Goal: Find contact information: Find contact information

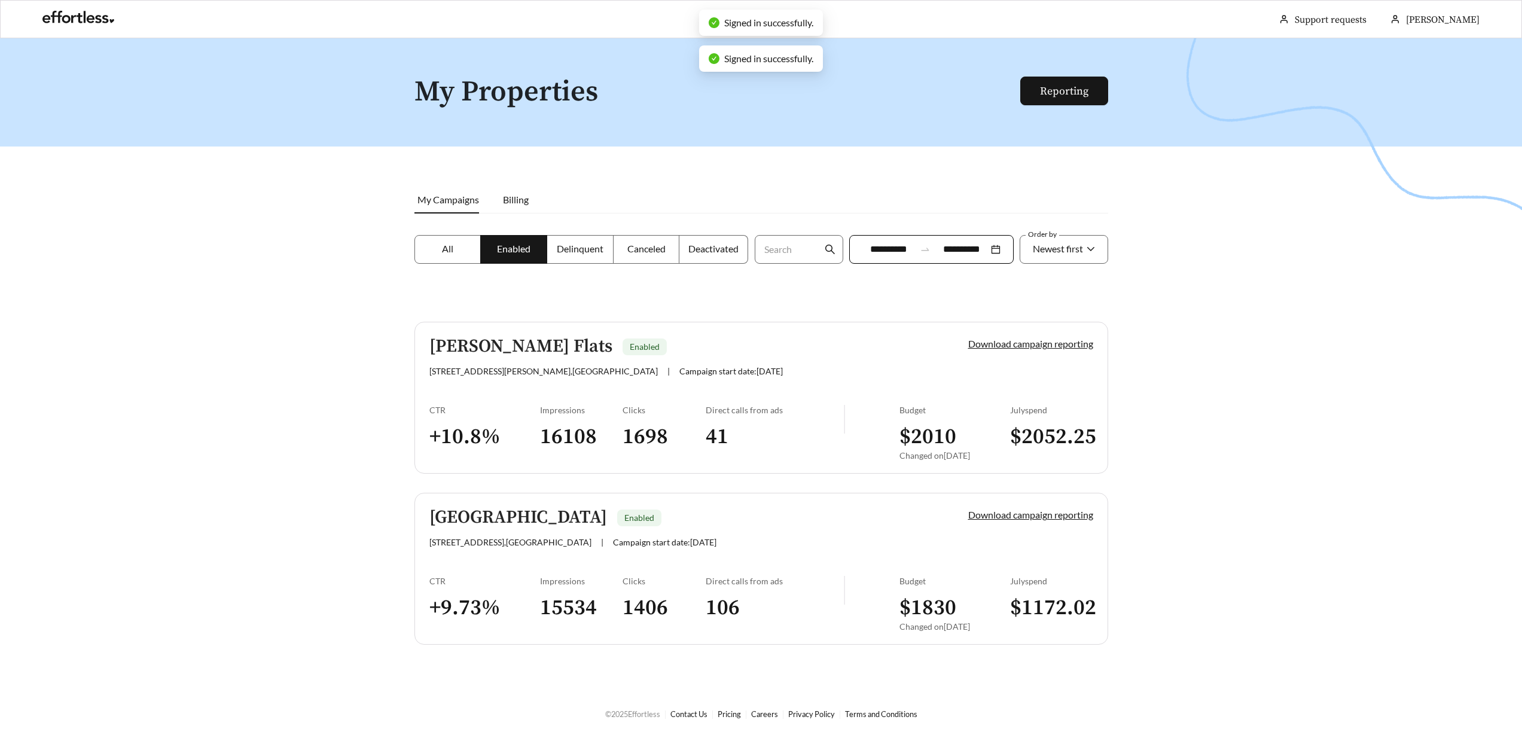
click at [527, 351] on h5 "[PERSON_NAME] Flats" at bounding box center [520, 347] width 183 height 20
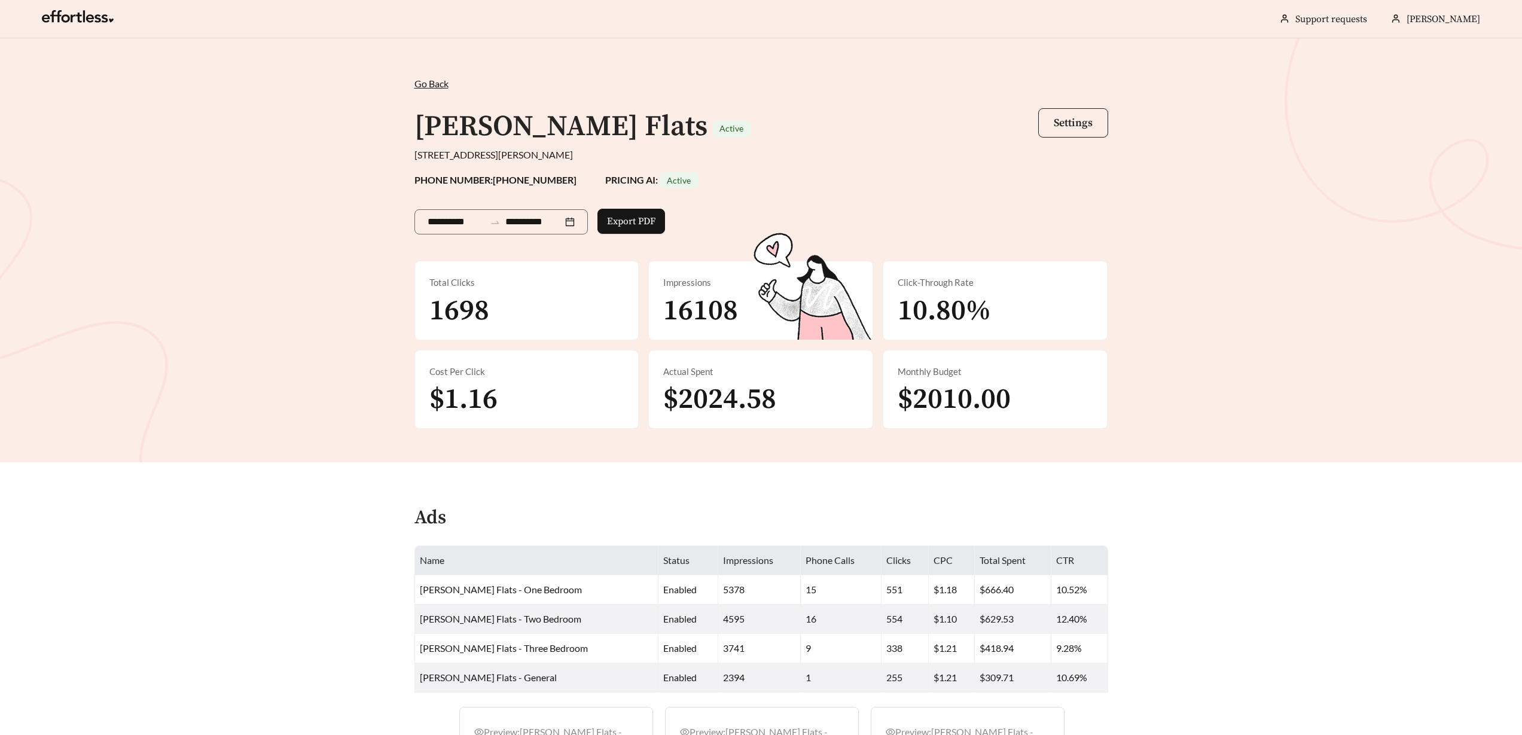
click at [1047, 132] on button "Settings" at bounding box center [1073, 122] width 70 height 29
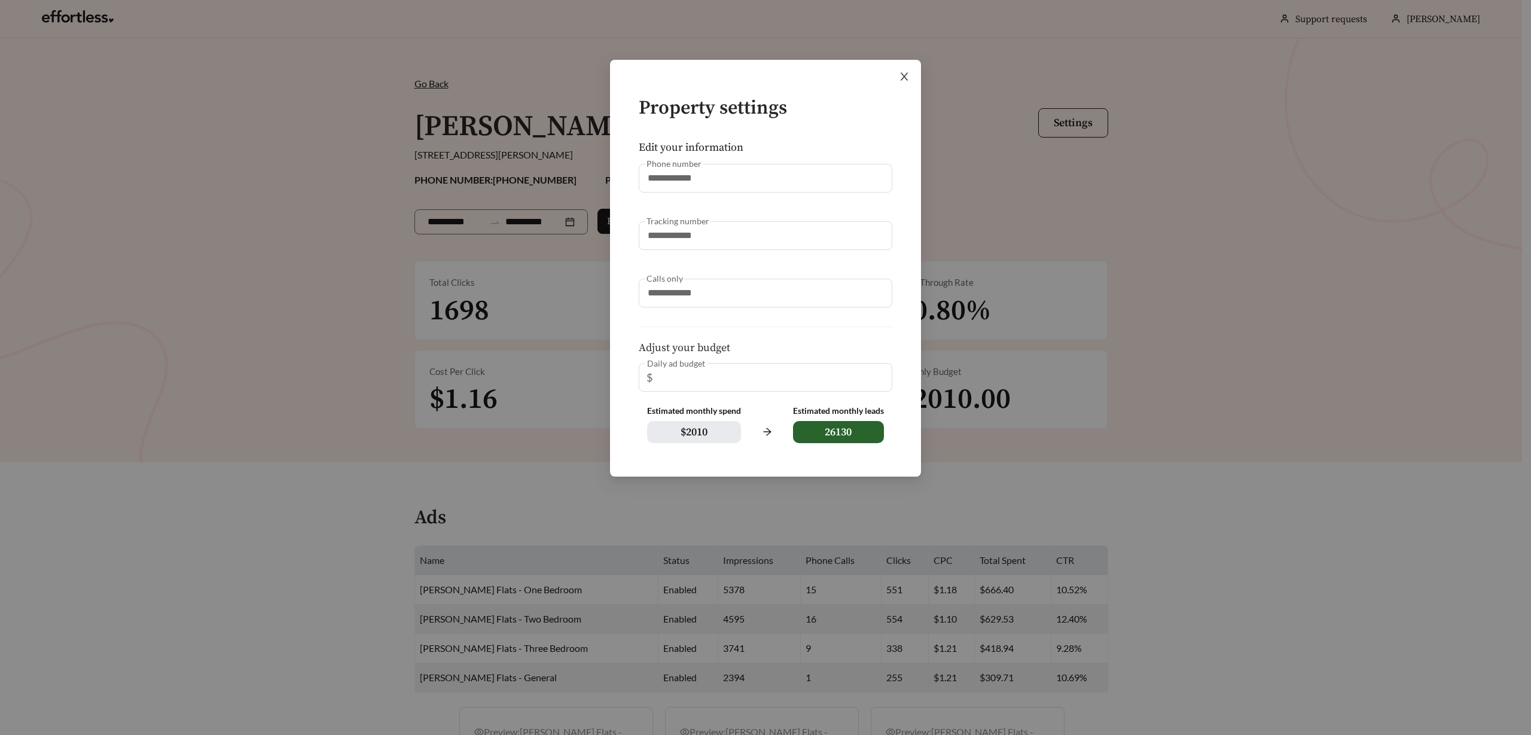
click at [901, 72] on icon "close" at bounding box center [904, 76] width 11 height 11
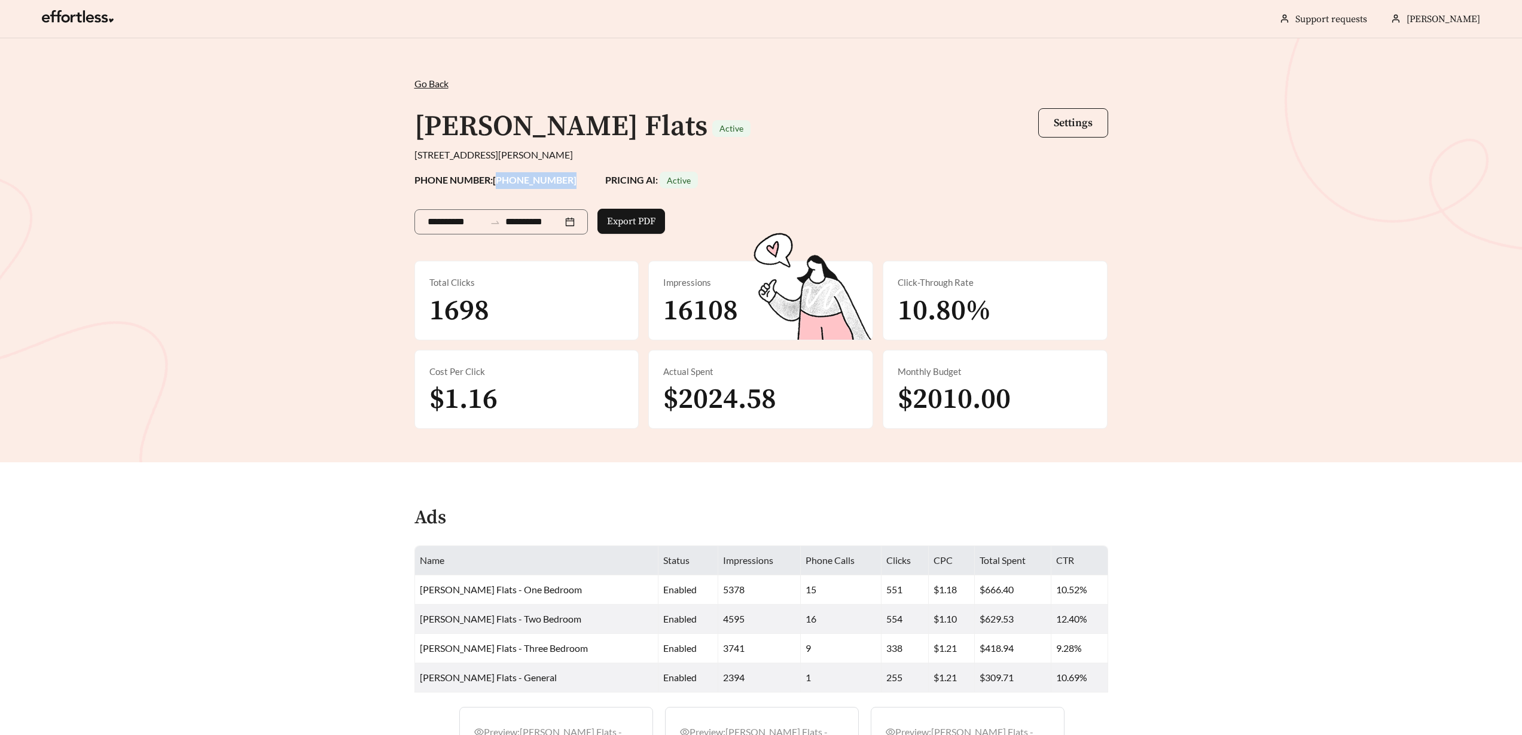
drag, startPoint x: 496, startPoint y: 181, endPoint x: 576, endPoint y: 173, distance: 79.9
click at [576, 173] on div "PHONE NUMBER: [PHONE_NUMBER] PRICING AI: Active" at bounding box center [762, 180] width 694 height 17
click at [555, 183] on strong "PHONE NUMBER: [PHONE_NUMBER]" at bounding box center [496, 179] width 162 height 11
click at [1093, 125] on button "Settings" at bounding box center [1073, 122] width 70 height 29
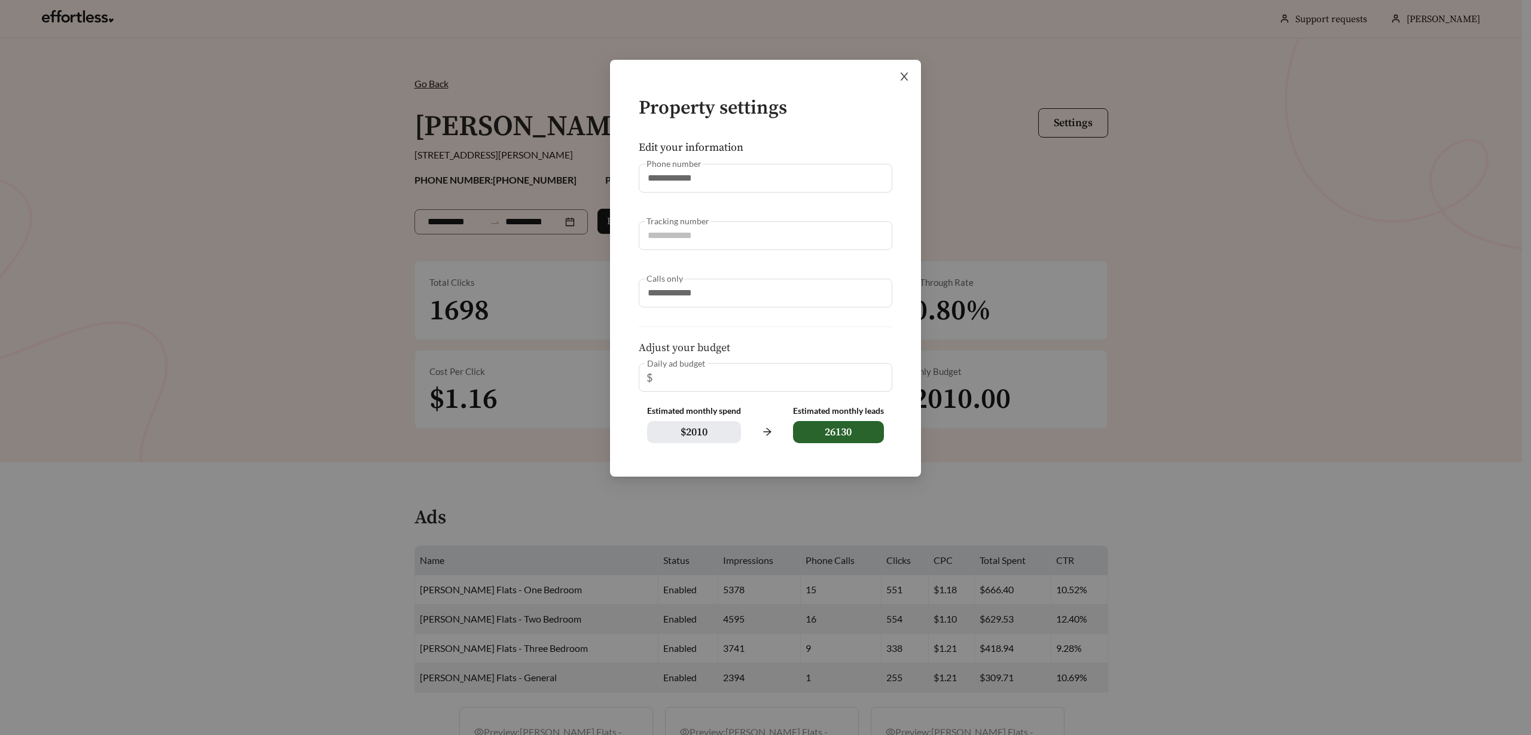
click at [906, 72] on icon "close" at bounding box center [904, 76] width 11 height 11
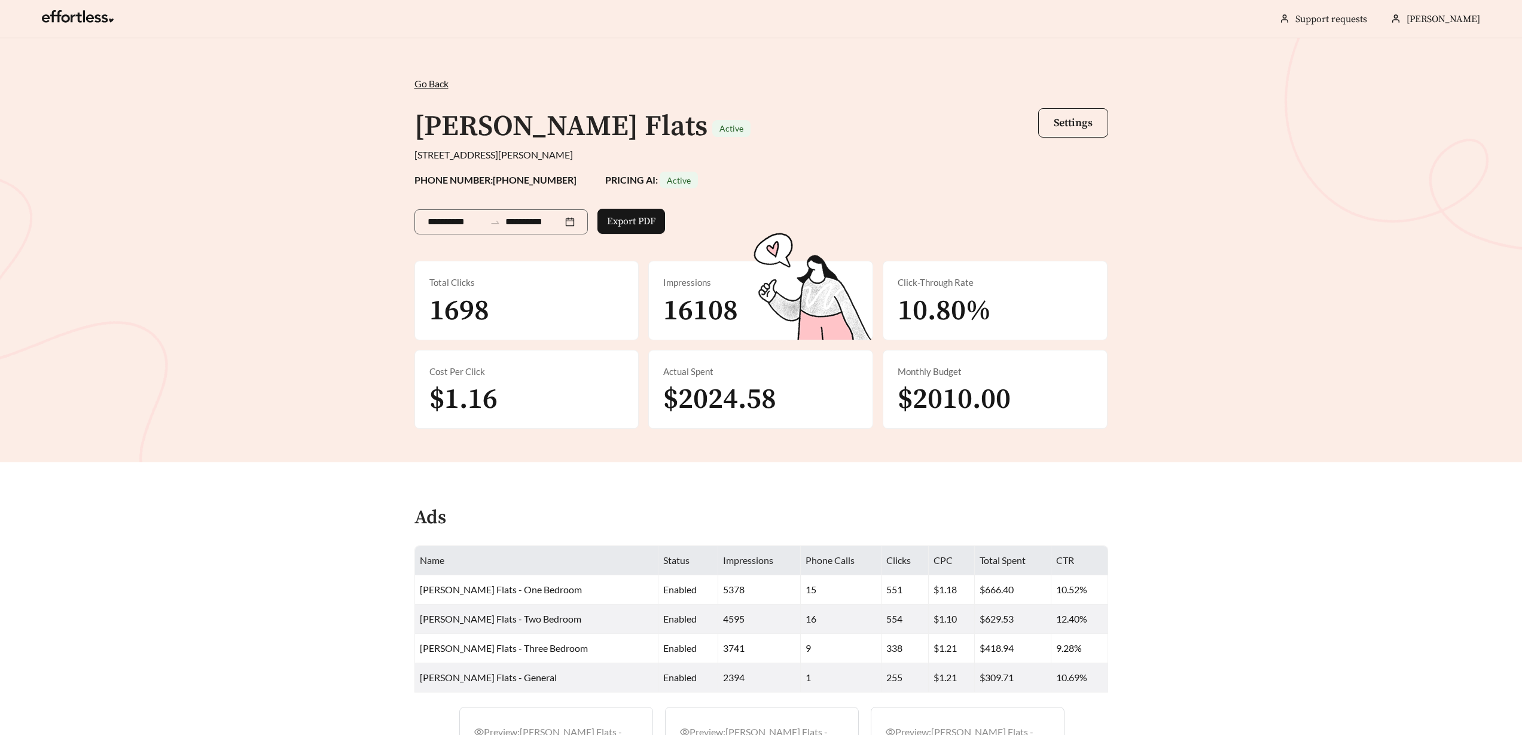
click at [440, 87] on span "Go Back" at bounding box center [432, 83] width 34 height 11
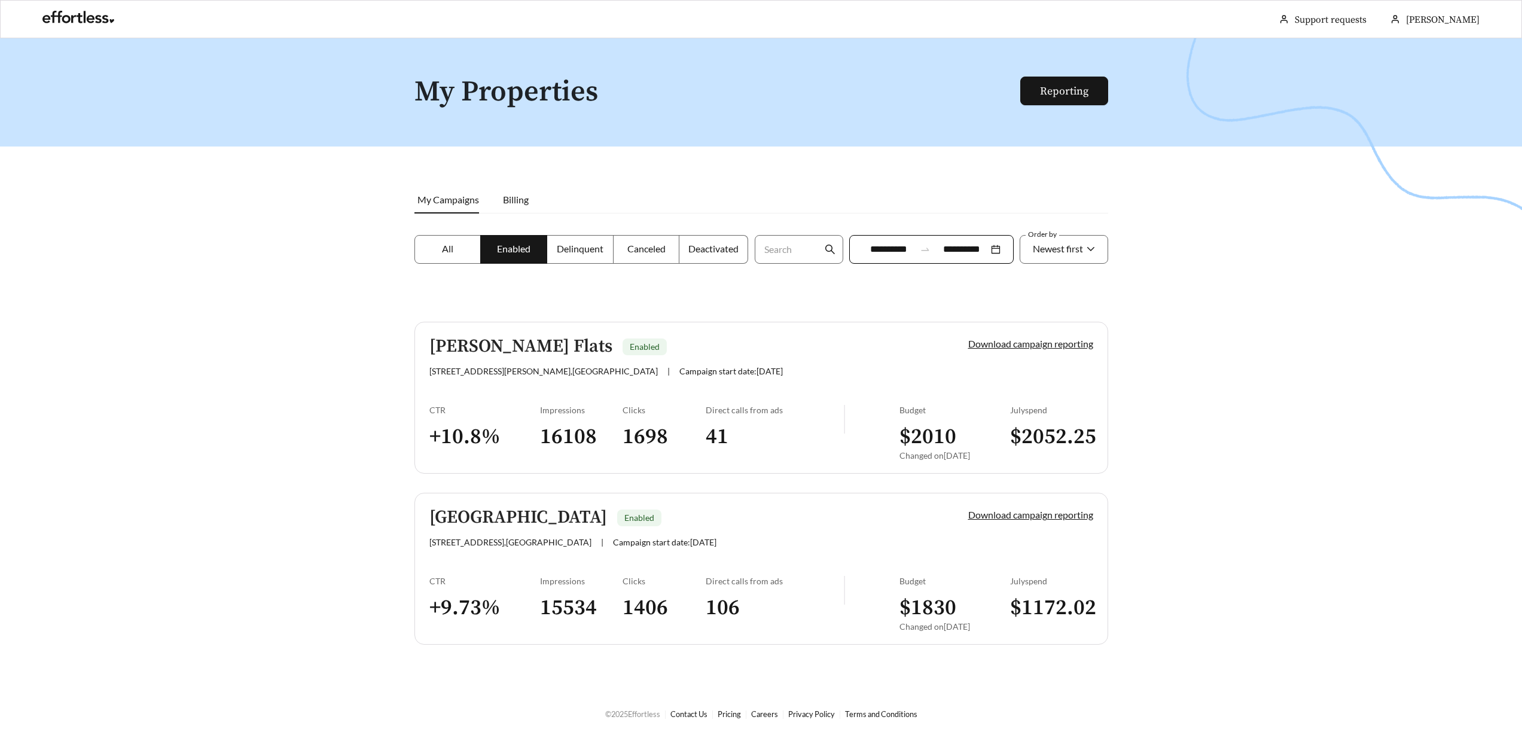
click at [482, 355] on h5 "[PERSON_NAME] Flats" at bounding box center [520, 347] width 183 height 20
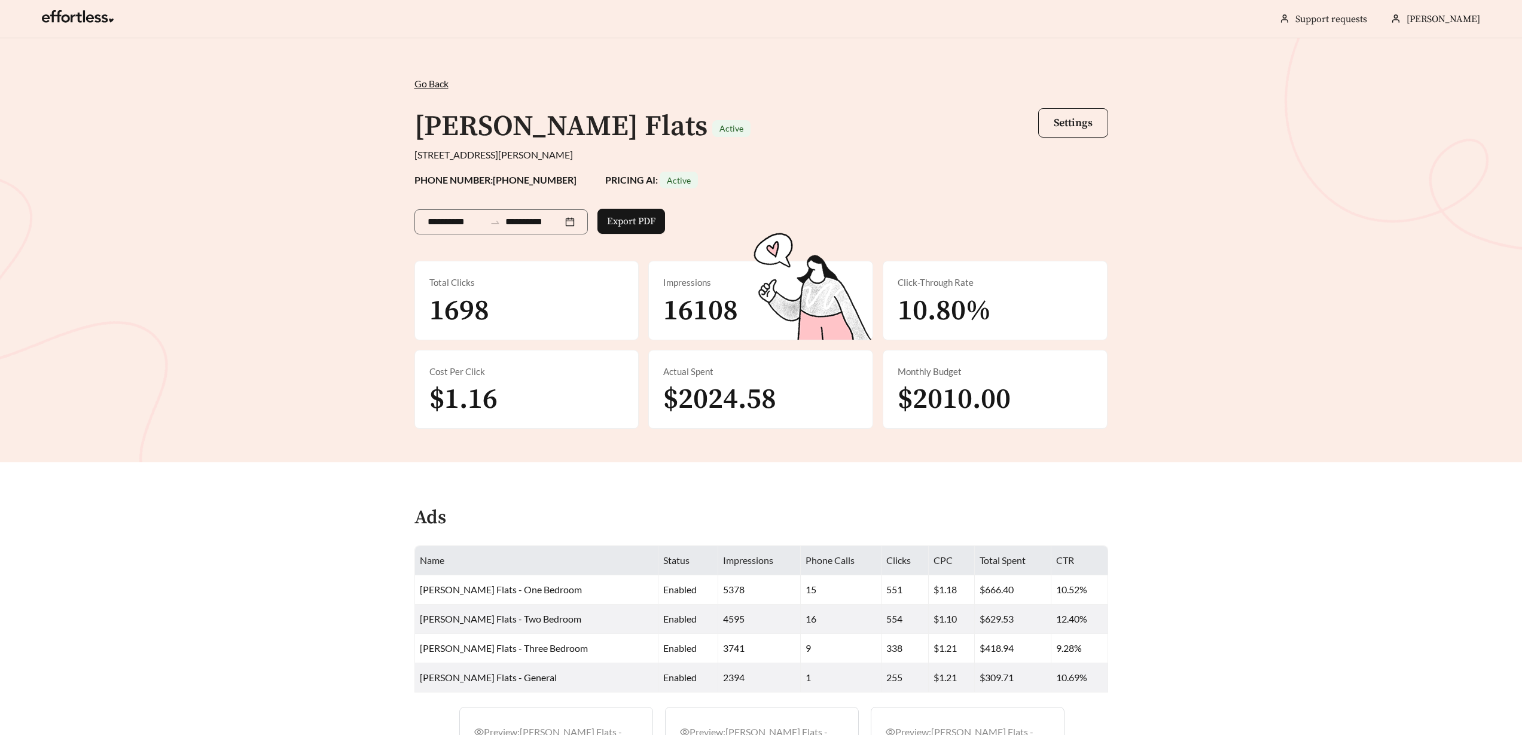
click at [533, 176] on strong "PHONE NUMBER: [PHONE_NUMBER]" at bounding box center [496, 179] width 162 height 11
click at [1000, 109] on div "[PERSON_NAME] Flats Active Settings" at bounding box center [762, 127] width 694 height 42
click at [1072, 112] on button "Settings" at bounding box center [1073, 122] width 70 height 29
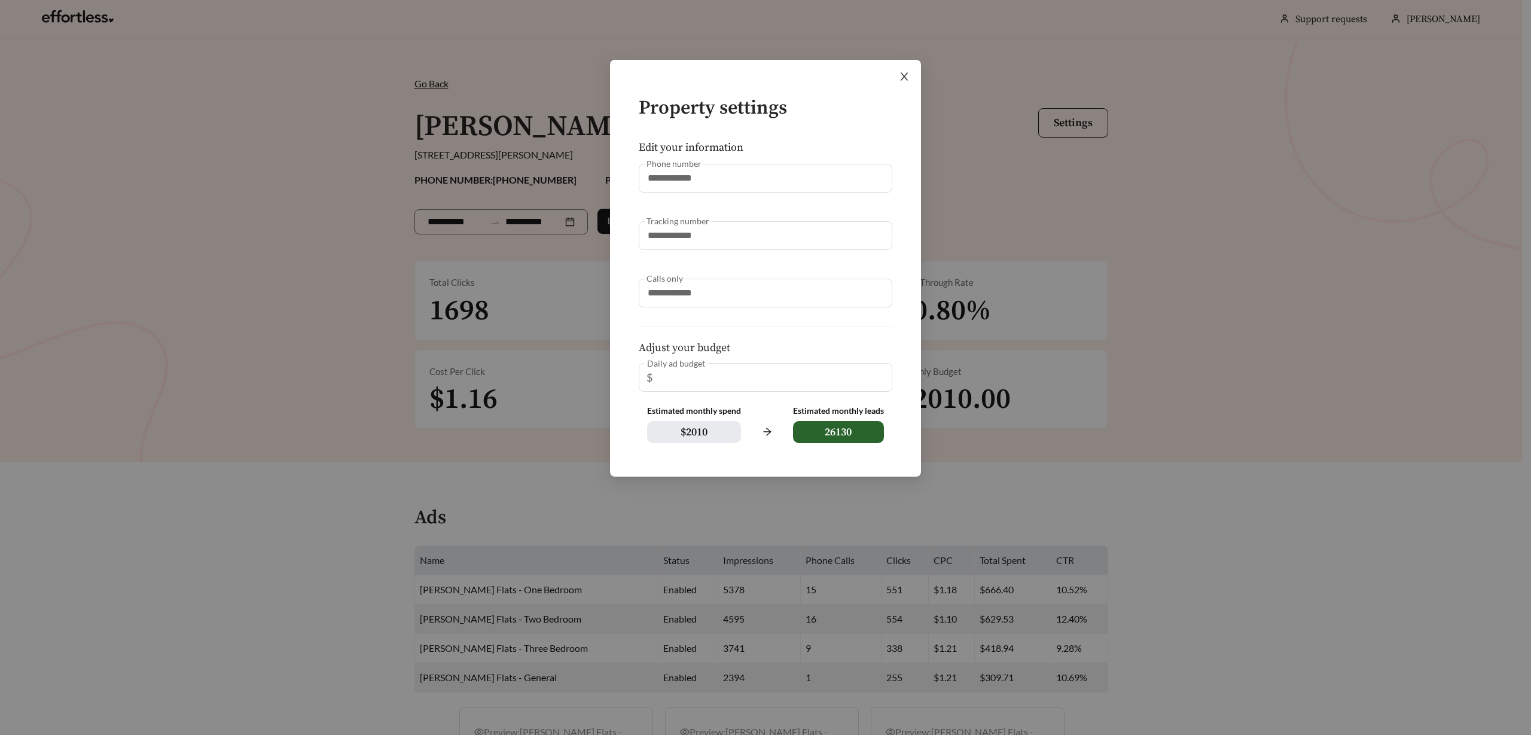
click at [908, 70] on span "Close" at bounding box center [904, 76] width 33 height 33
